Goal: Task Accomplishment & Management: Complete application form

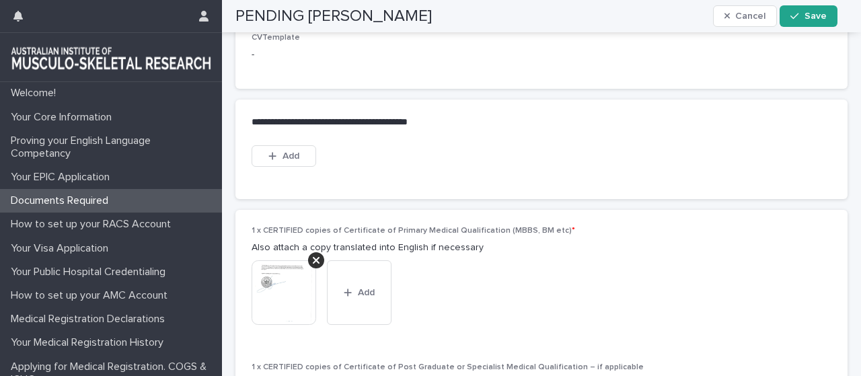
scroll to position [842, 0]
click at [298, 161] on span "Add" at bounding box center [290, 156] width 17 height 9
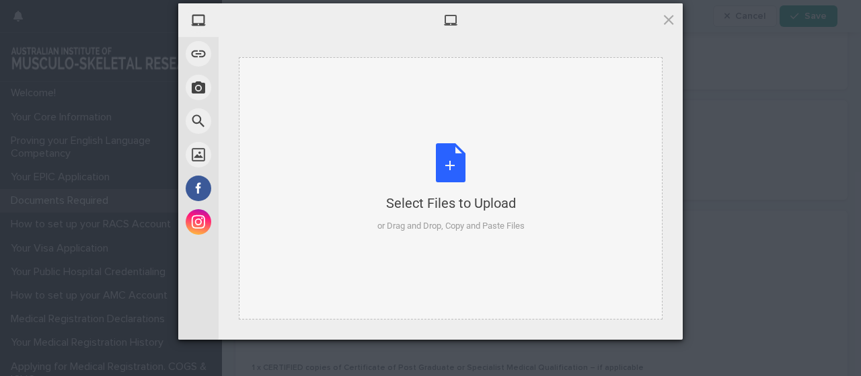
click at [409, 179] on div "Select Files to Upload or Drag and Drop, Copy and Paste Files" at bounding box center [450, 187] width 147 height 89
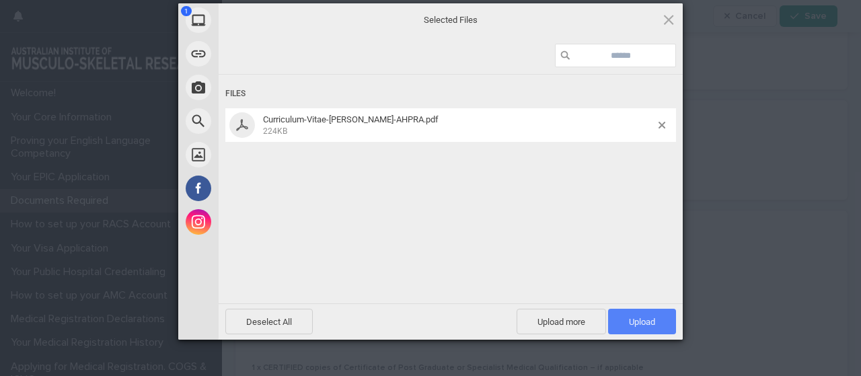
click at [655, 327] on span "Upload 1" at bounding box center [642, 322] width 68 height 26
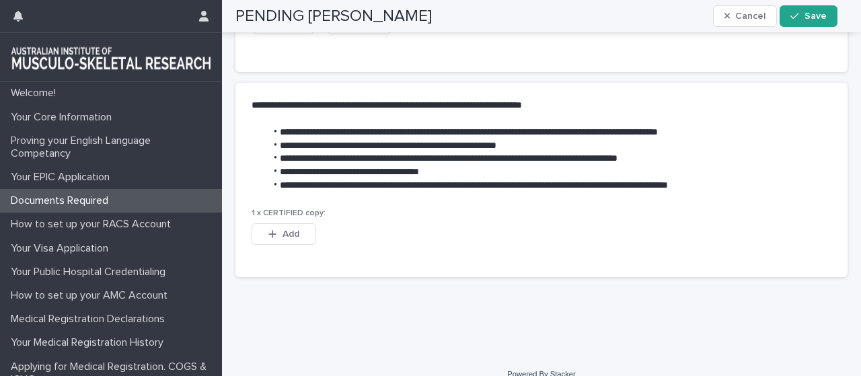
scroll to position [1744, 0]
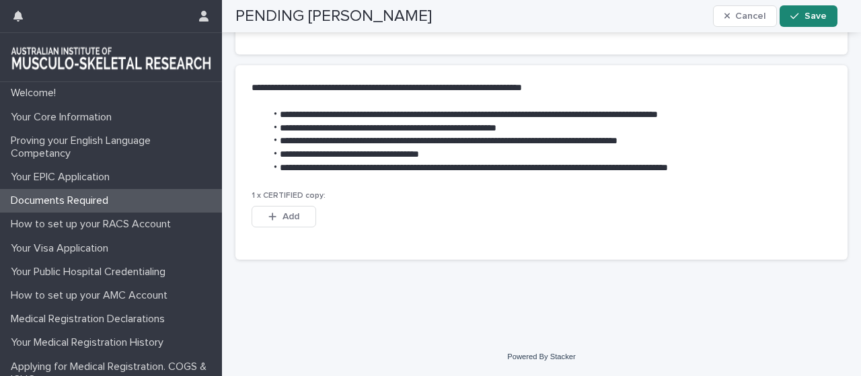
click at [822, 19] on span "Save" at bounding box center [815, 15] width 22 height 9
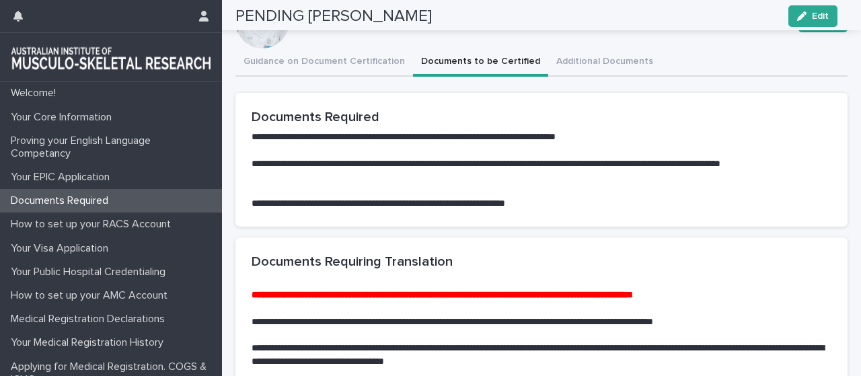
scroll to position [0, 0]
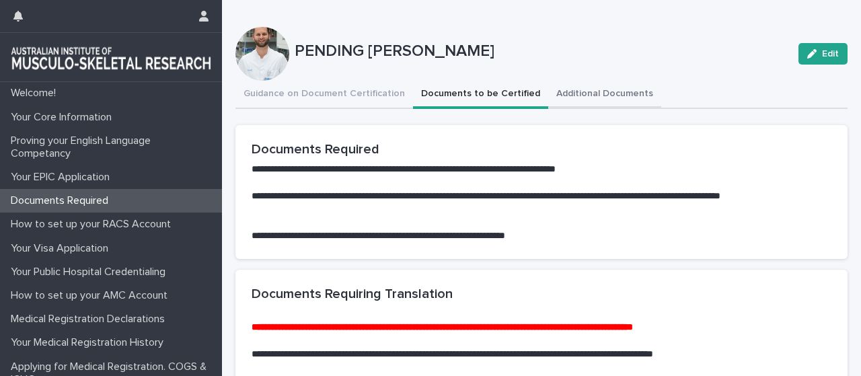
click at [601, 99] on button "Additional Documents" at bounding box center [604, 95] width 113 height 28
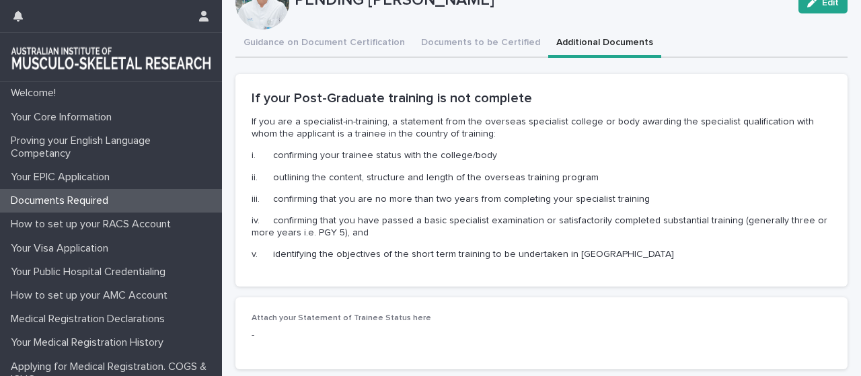
scroll to position [52, 0]
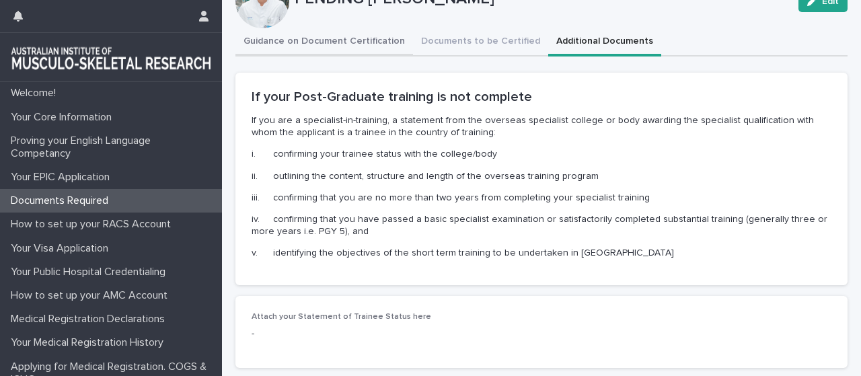
click at [352, 31] on div "Guidance on Document Certification Documents to be Certified Additional Documen…" at bounding box center [541, 203] width 612 height 350
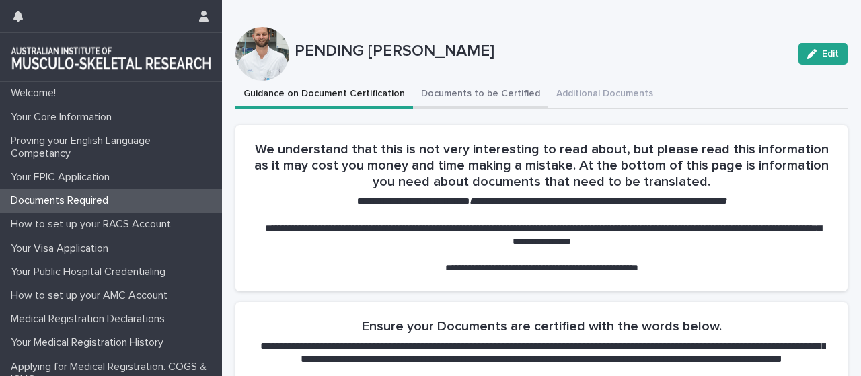
click at [454, 85] on button "Documents to be Certified" at bounding box center [480, 95] width 135 height 28
